Goal: Find specific page/section: Find specific page/section

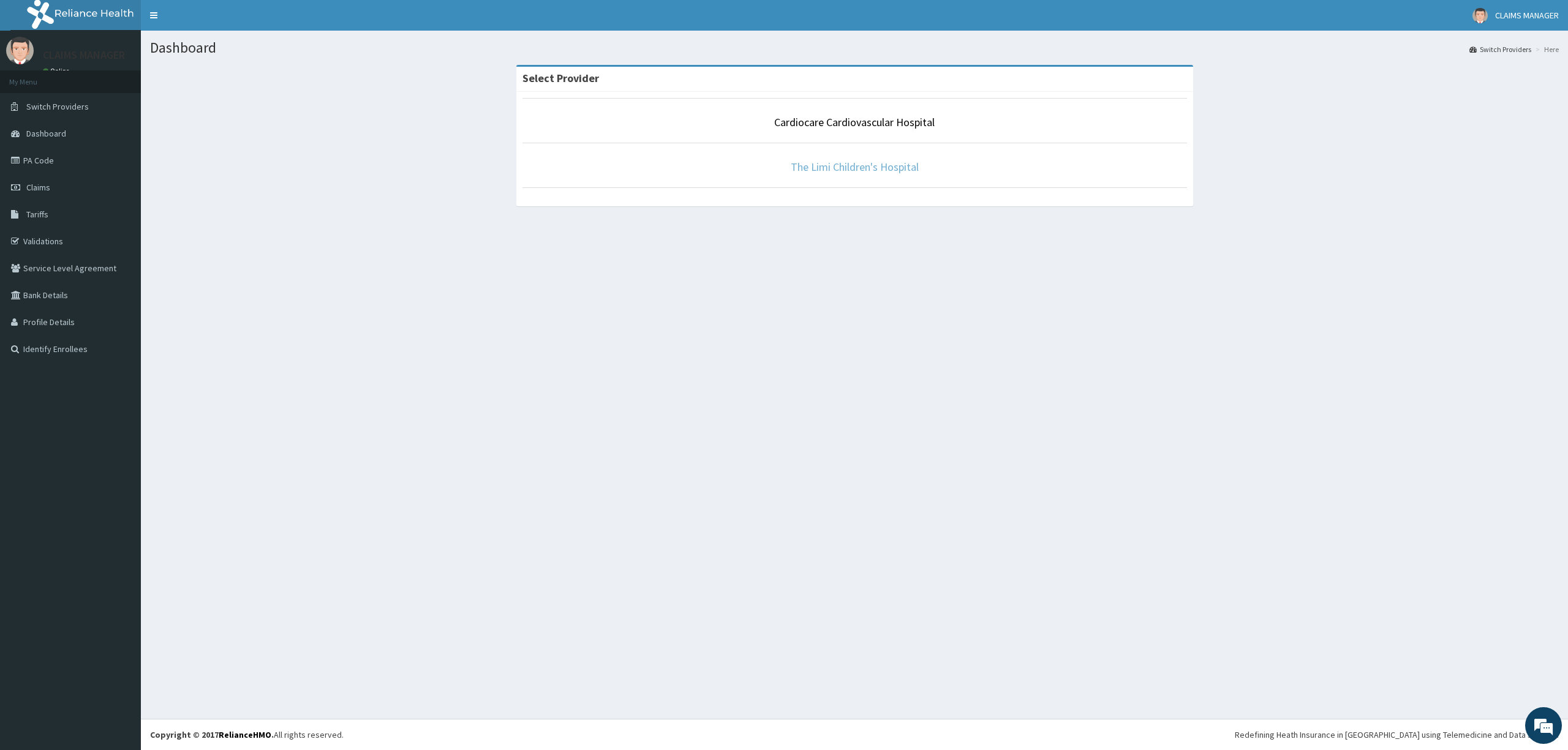
click at [854, 165] on link "The Limi Children's Hospital" at bounding box center [855, 167] width 128 height 14
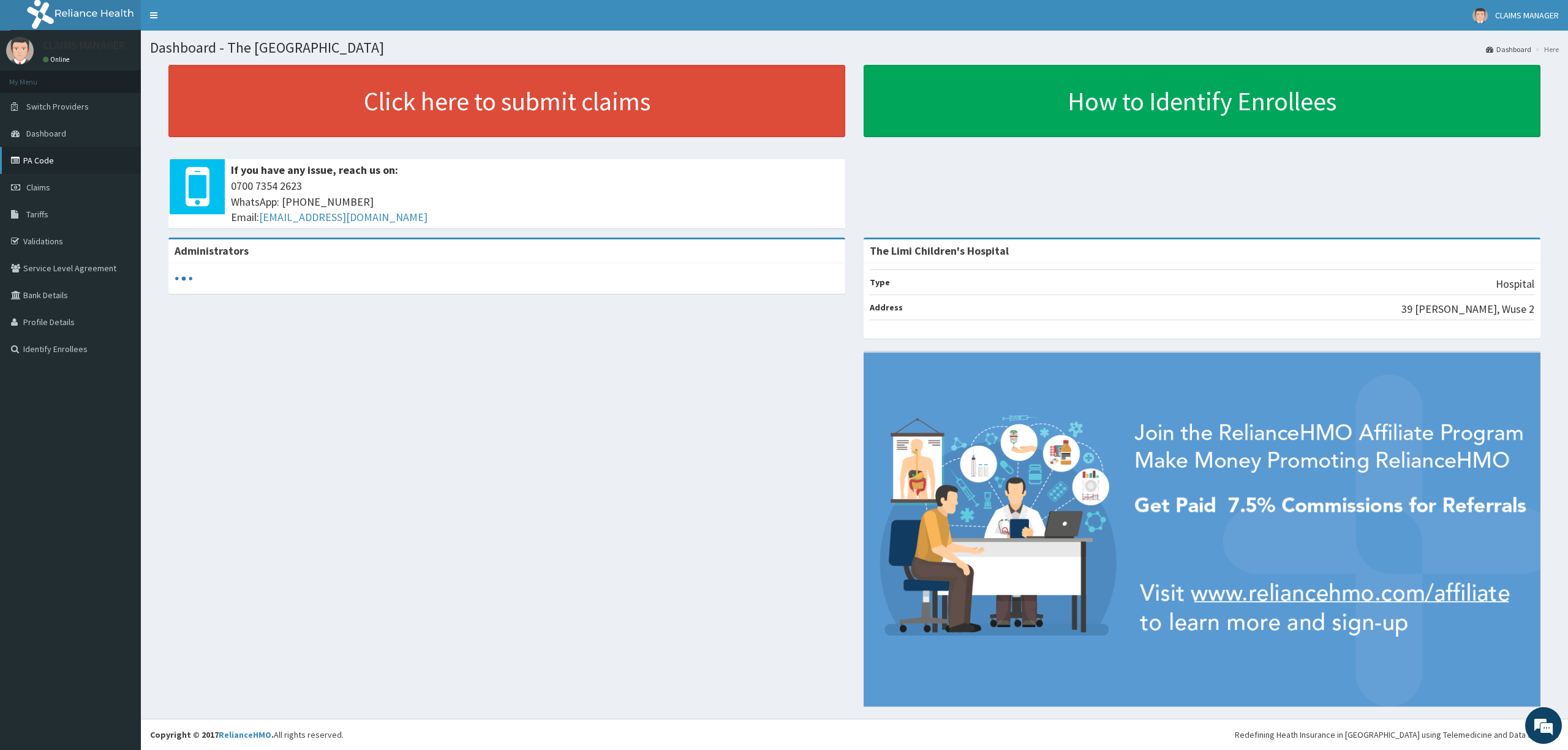
click at [40, 162] on link "PA Code" at bounding box center [70, 160] width 141 height 27
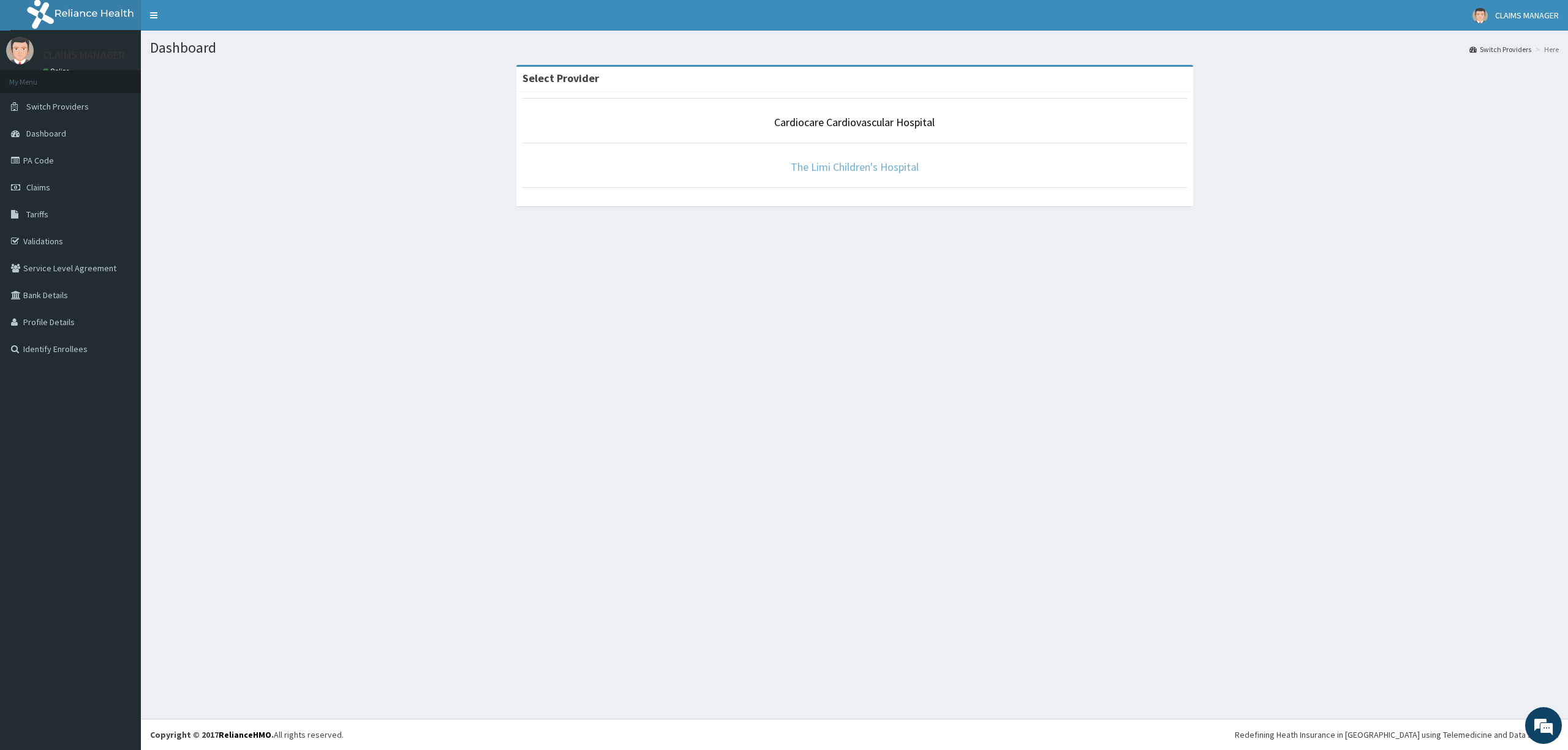
click at [867, 165] on link "The Limi Children's Hospital" at bounding box center [855, 167] width 128 height 14
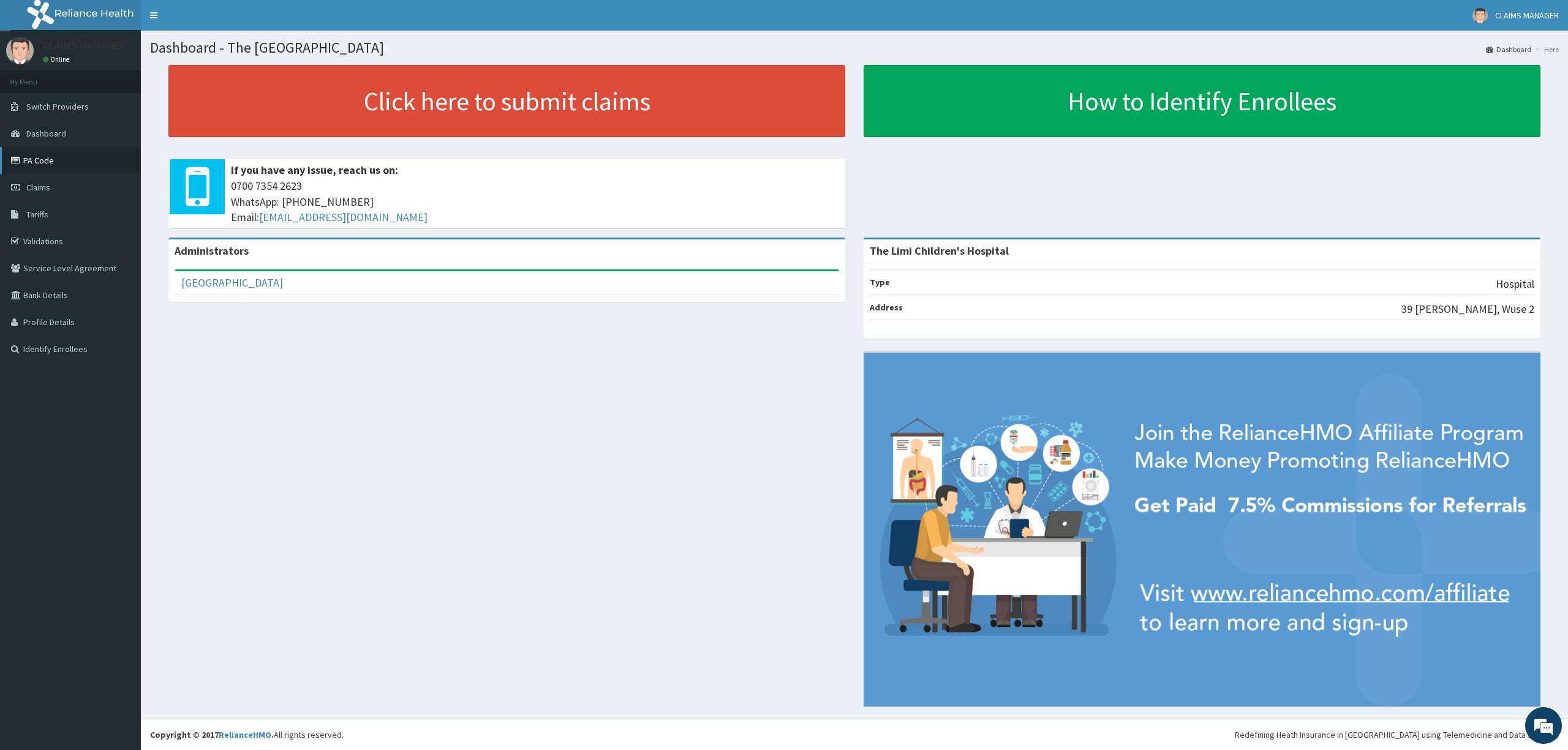
click at [94, 167] on link "PA Code" at bounding box center [70, 160] width 141 height 27
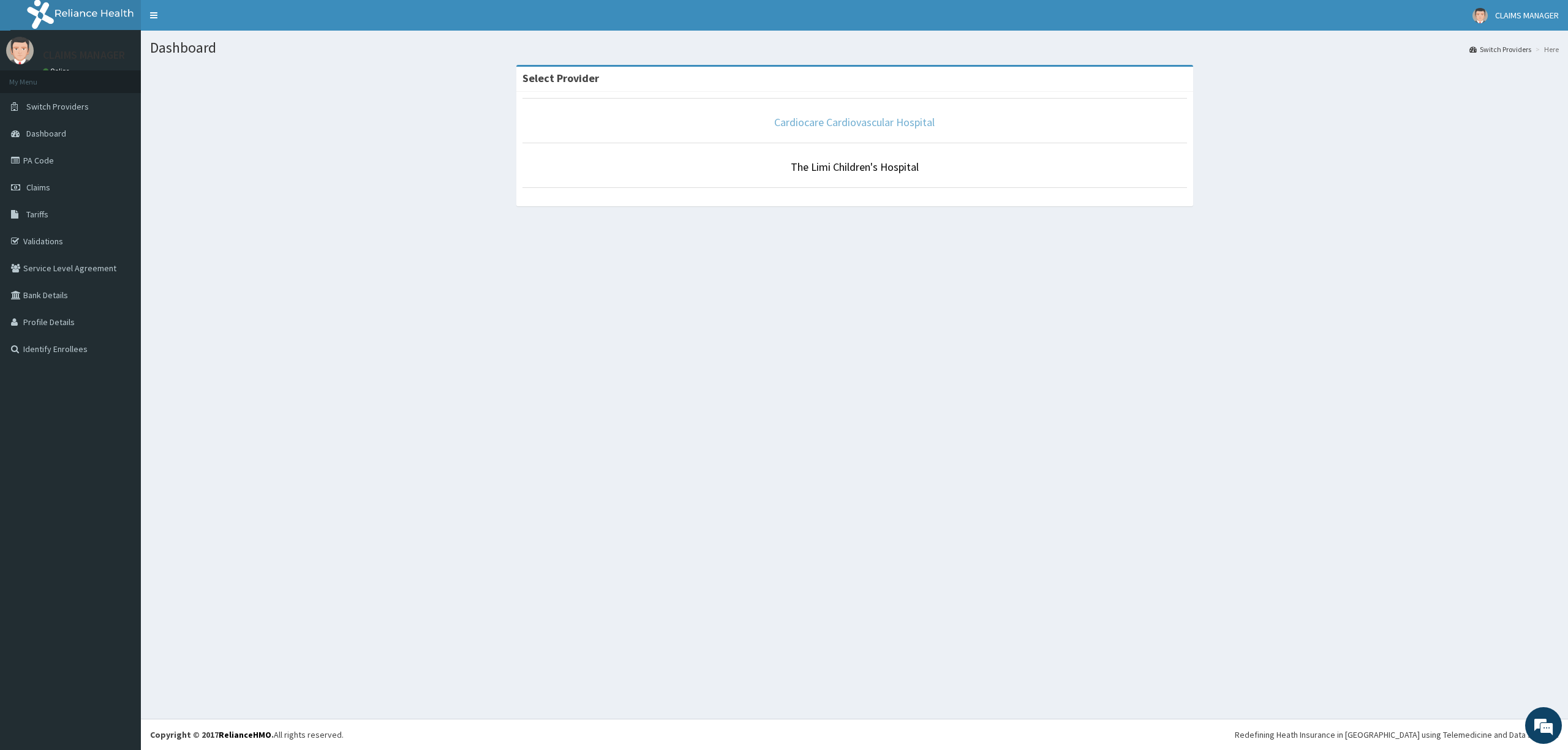
click at [873, 122] on link "Cardiocare Cardiovascular Hospital" at bounding box center [854, 122] width 160 height 14
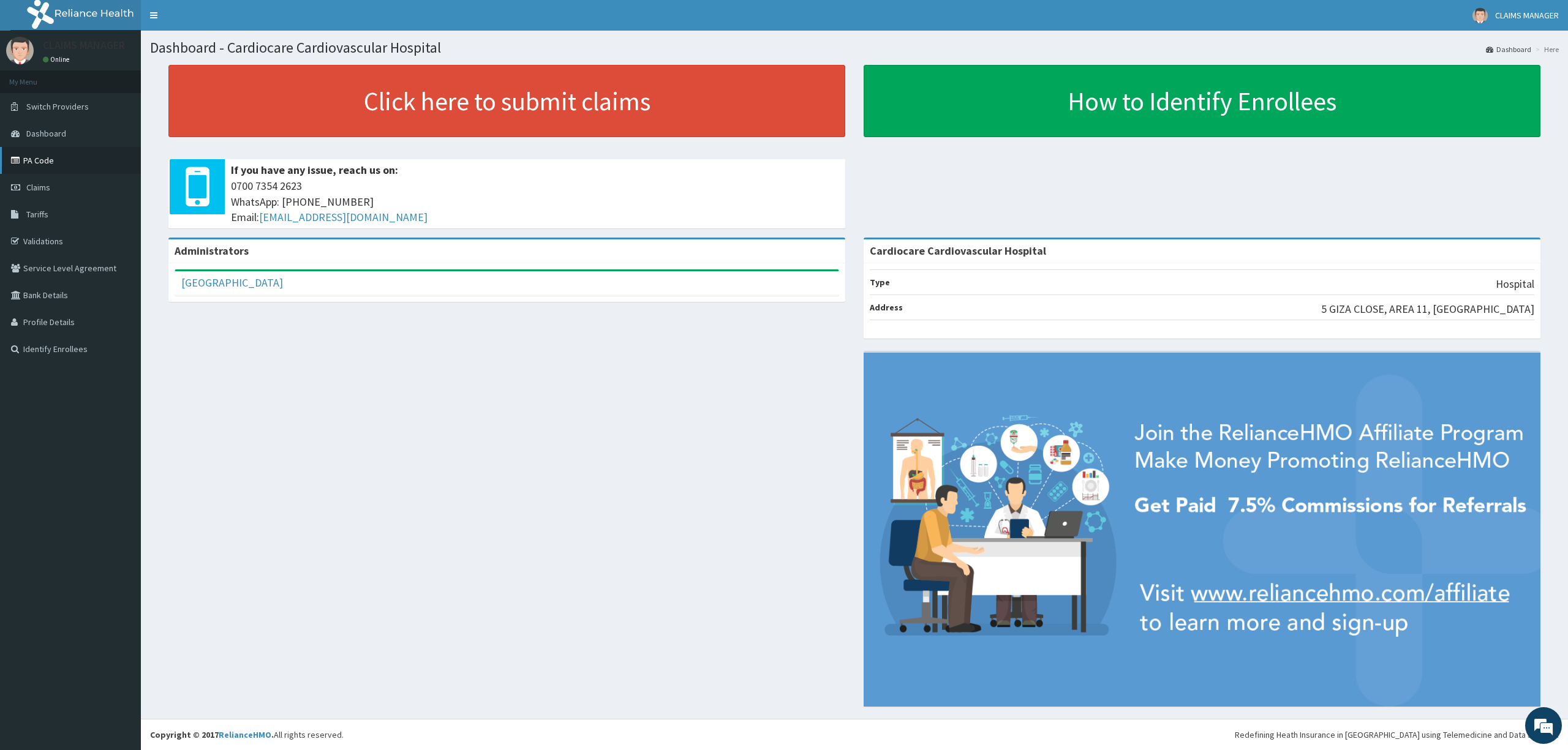
click at [83, 157] on link "PA Code" at bounding box center [70, 160] width 141 height 27
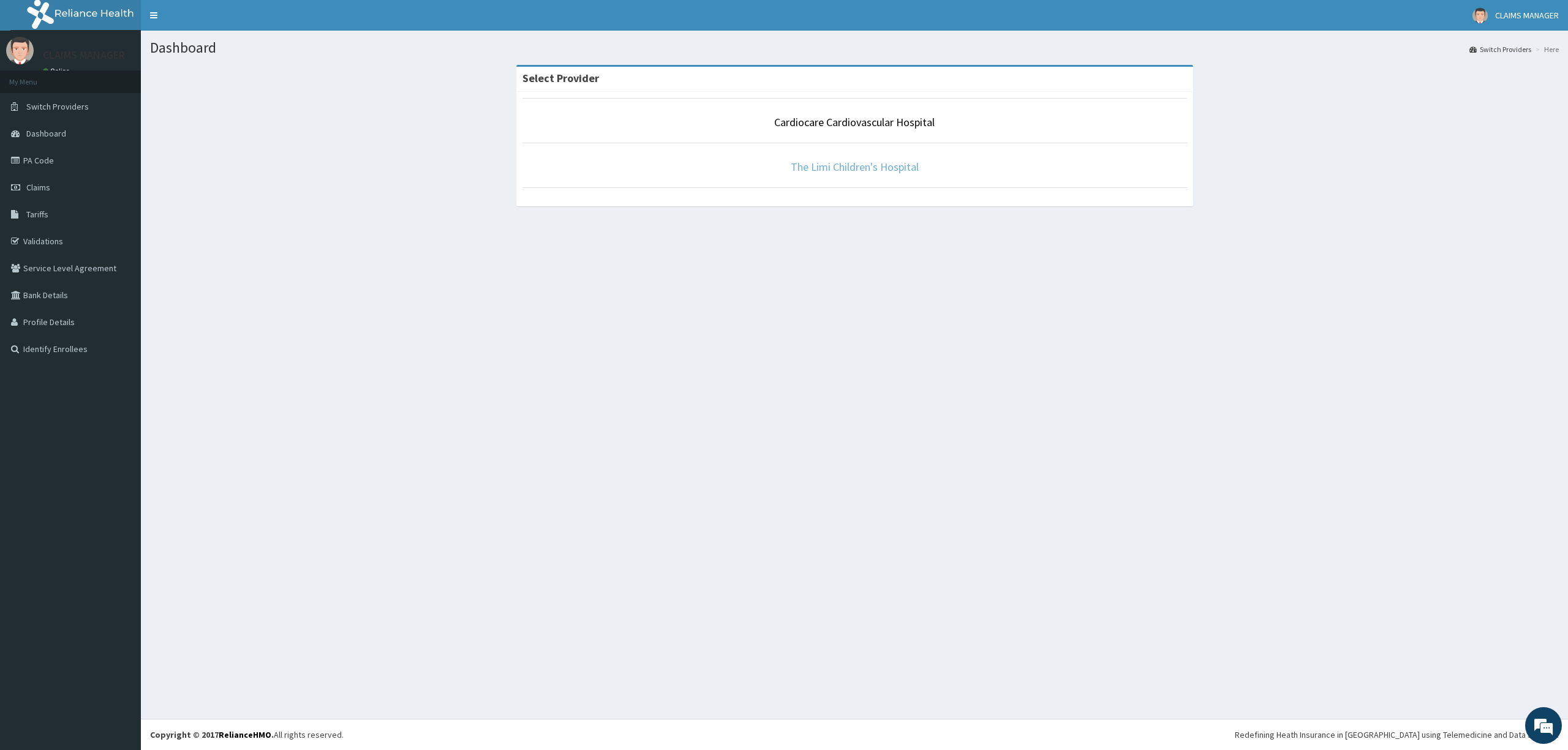
click at [833, 167] on link "The Limi Children's Hospital" at bounding box center [855, 167] width 128 height 14
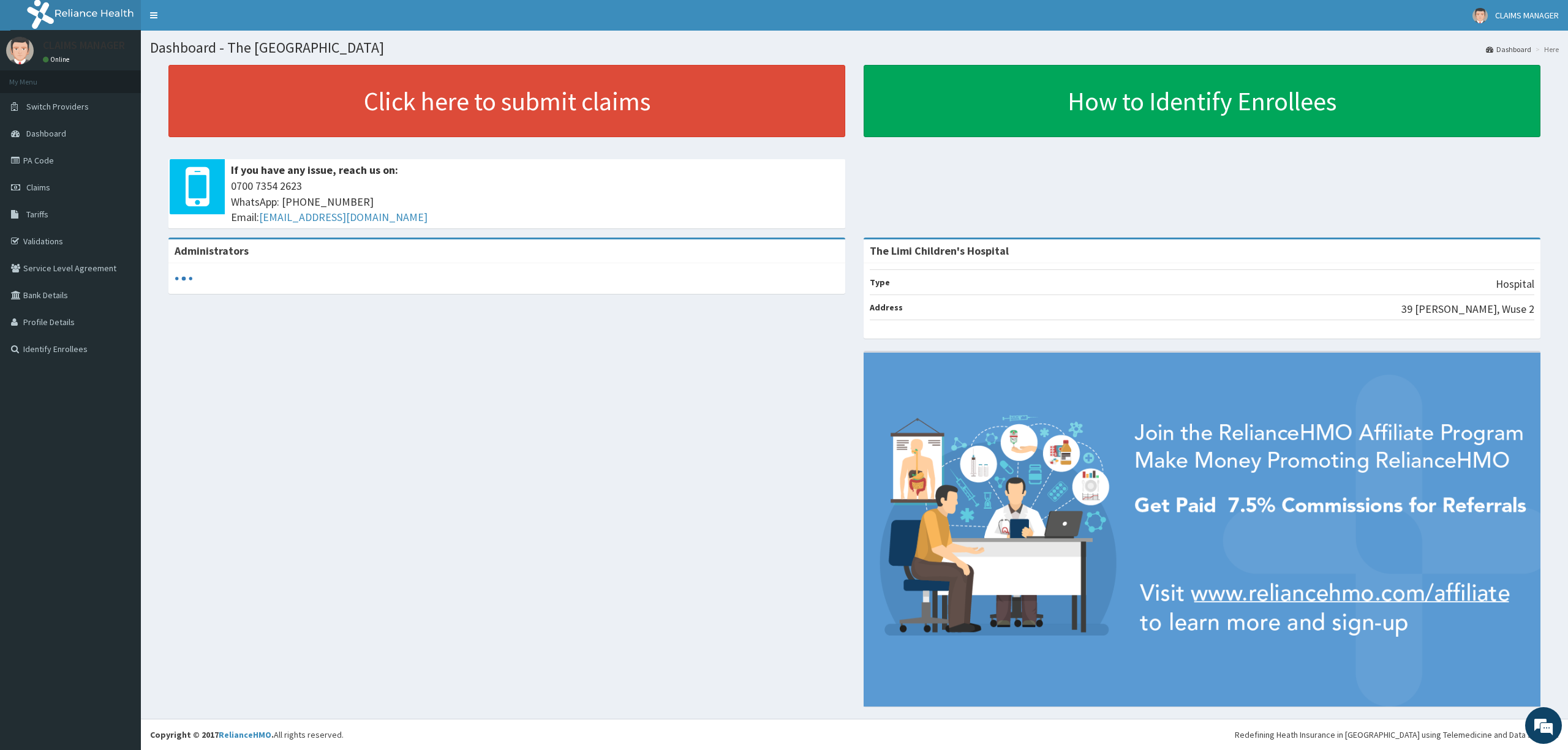
click at [27, 162] on link "PA Code" at bounding box center [70, 160] width 141 height 27
